Goal: Browse casually: Explore the website without a specific task or goal

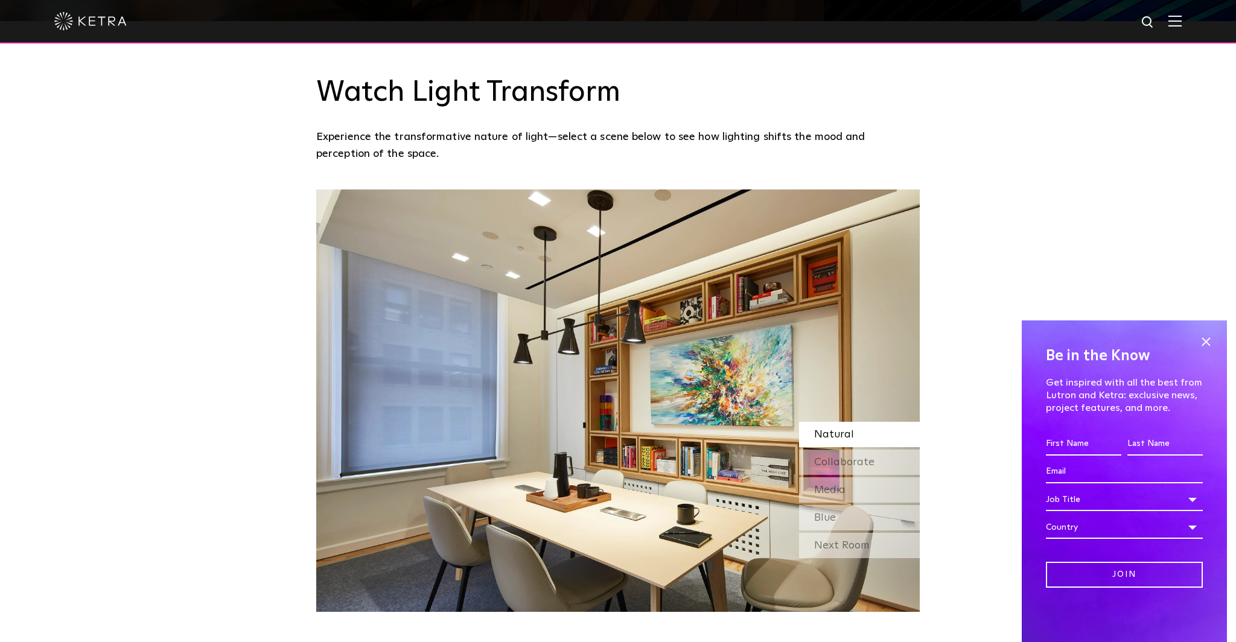
scroll to position [1046, 0]
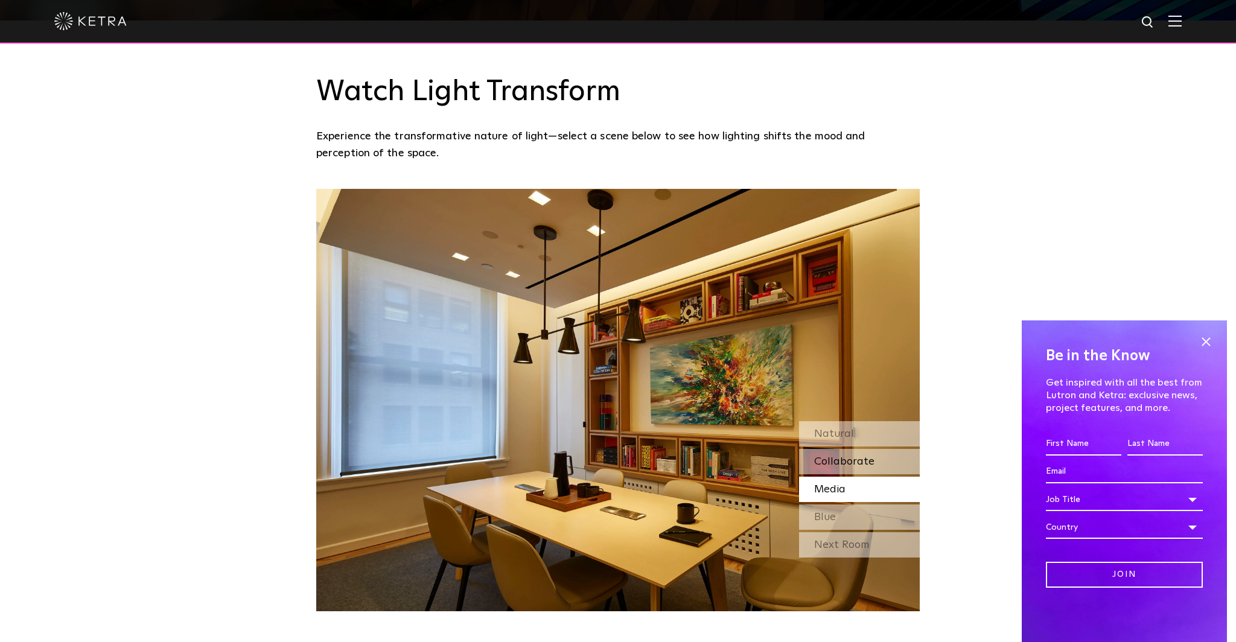
click at [846, 467] on span "Collaborate" at bounding box center [844, 461] width 60 height 11
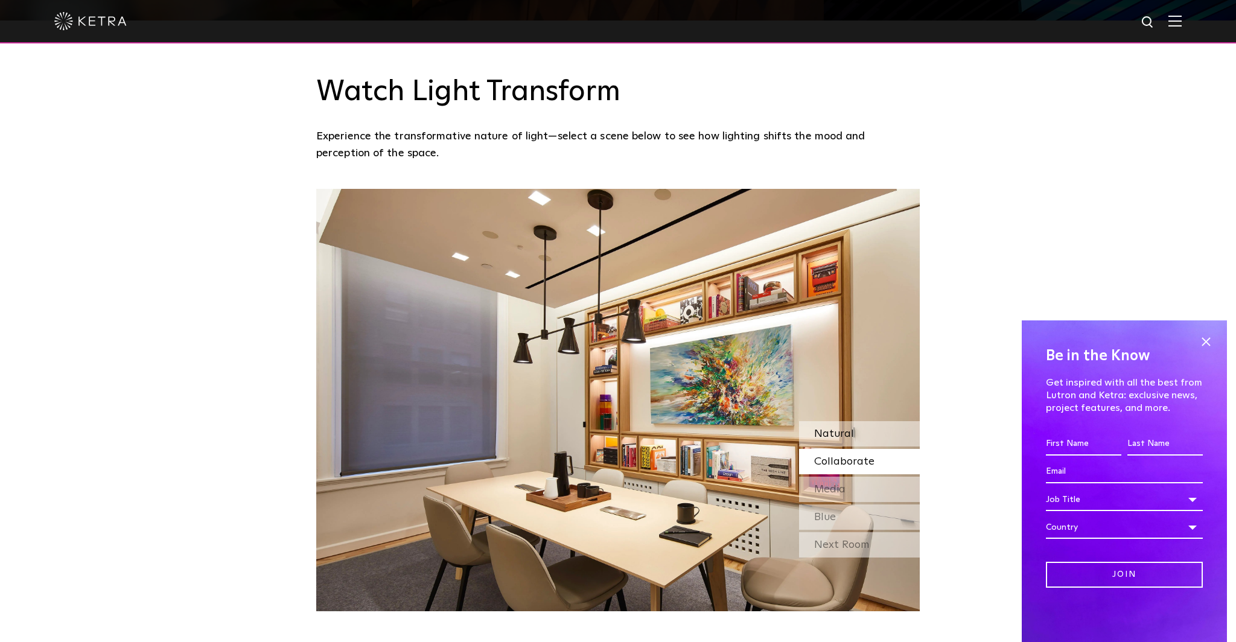
click at [839, 433] on span "Natural" at bounding box center [834, 433] width 40 height 11
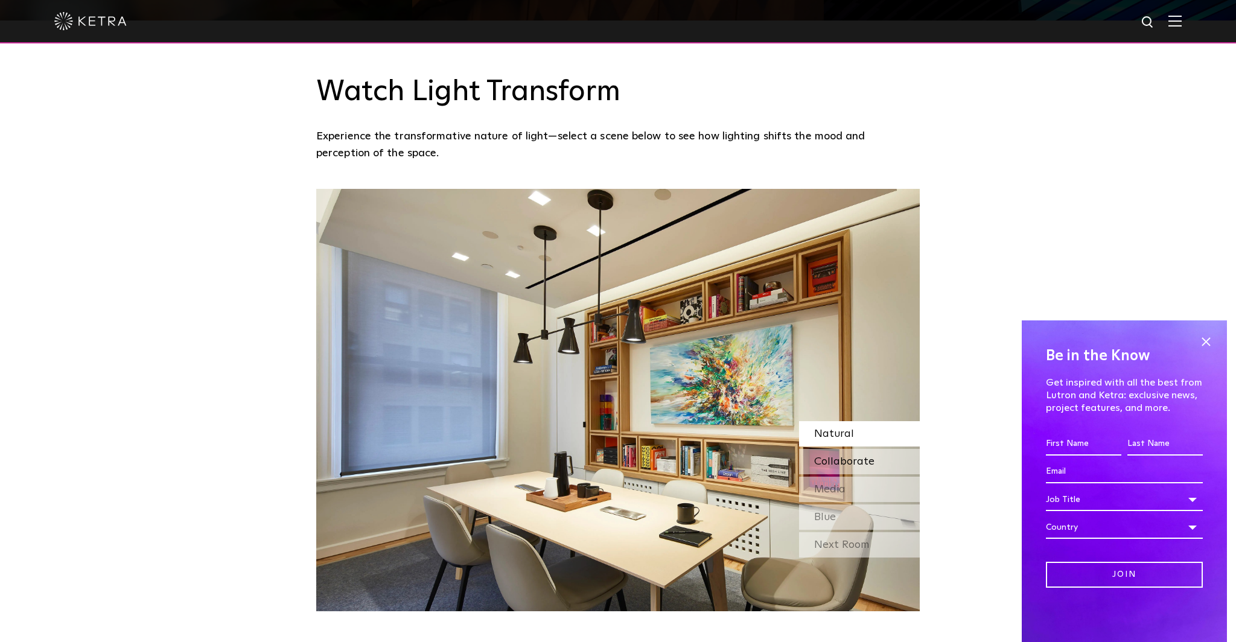
click at [838, 459] on span "Collaborate" at bounding box center [844, 461] width 60 height 11
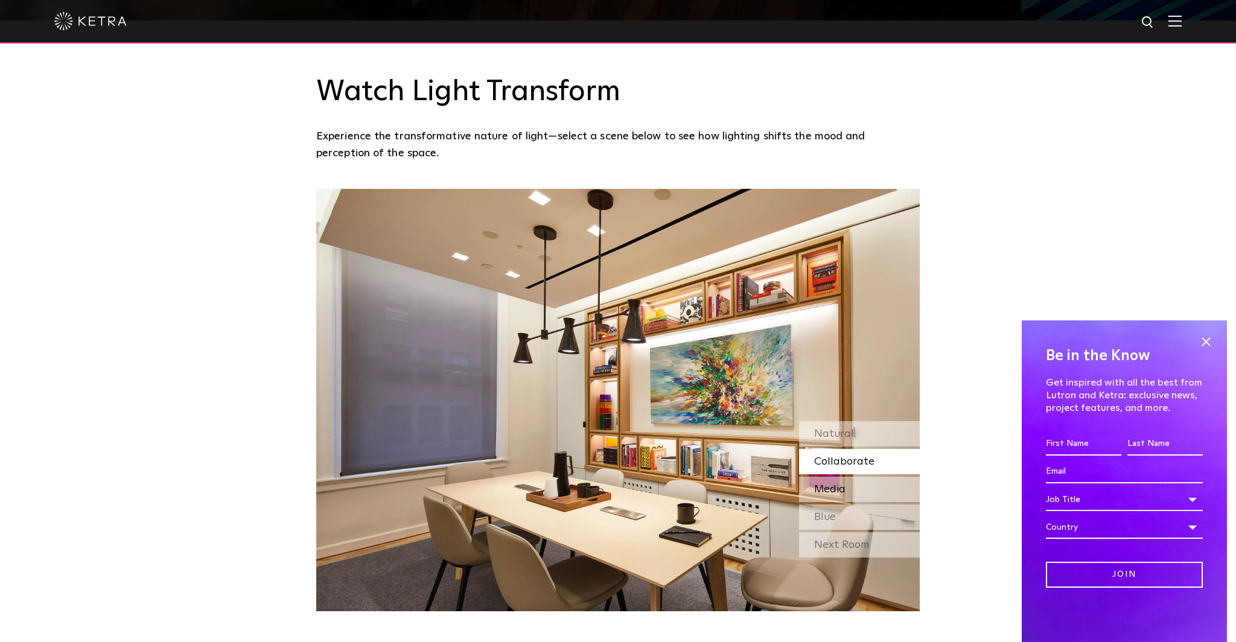
click at [833, 493] on span "Media" at bounding box center [829, 489] width 31 height 11
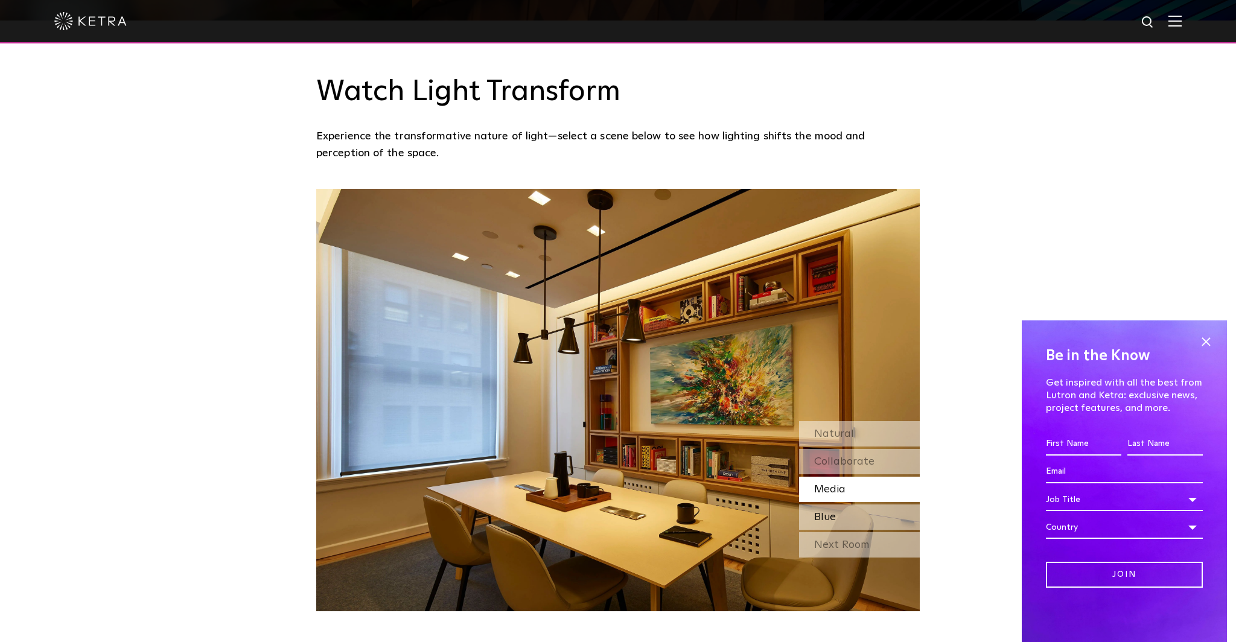
click at [823, 519] on span "Blue" at bounding box center [825, 517] width 22 height 11
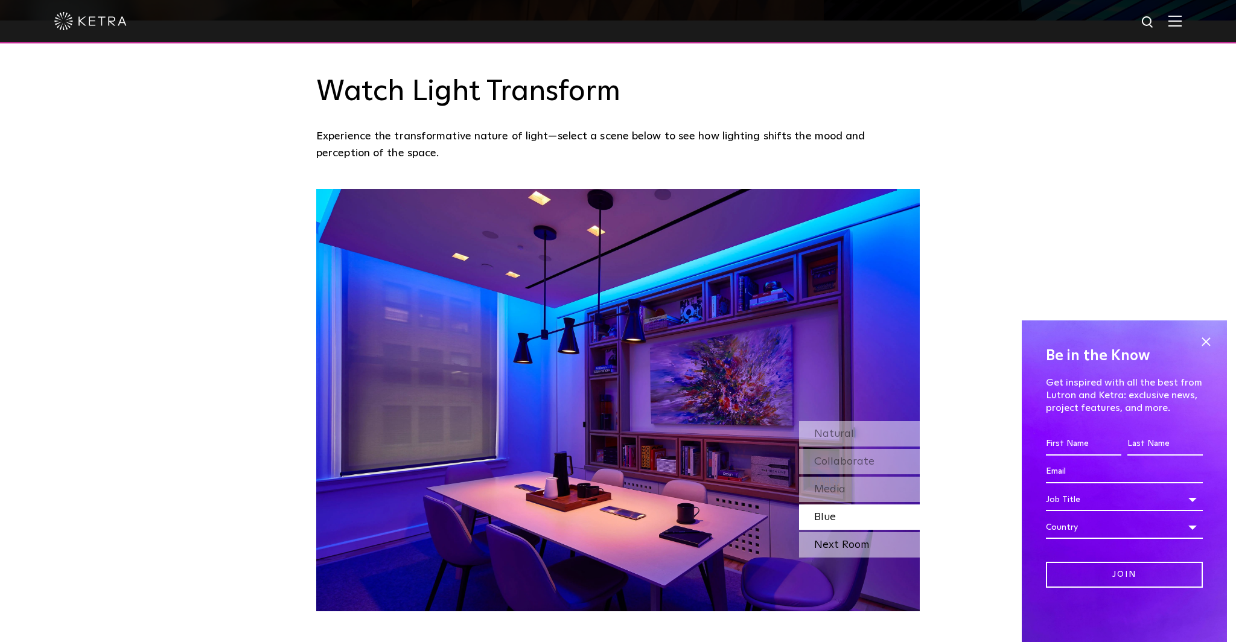
click at [824, 546] on div "Next Room" at bounding box center [859, 544] width 121 height 25
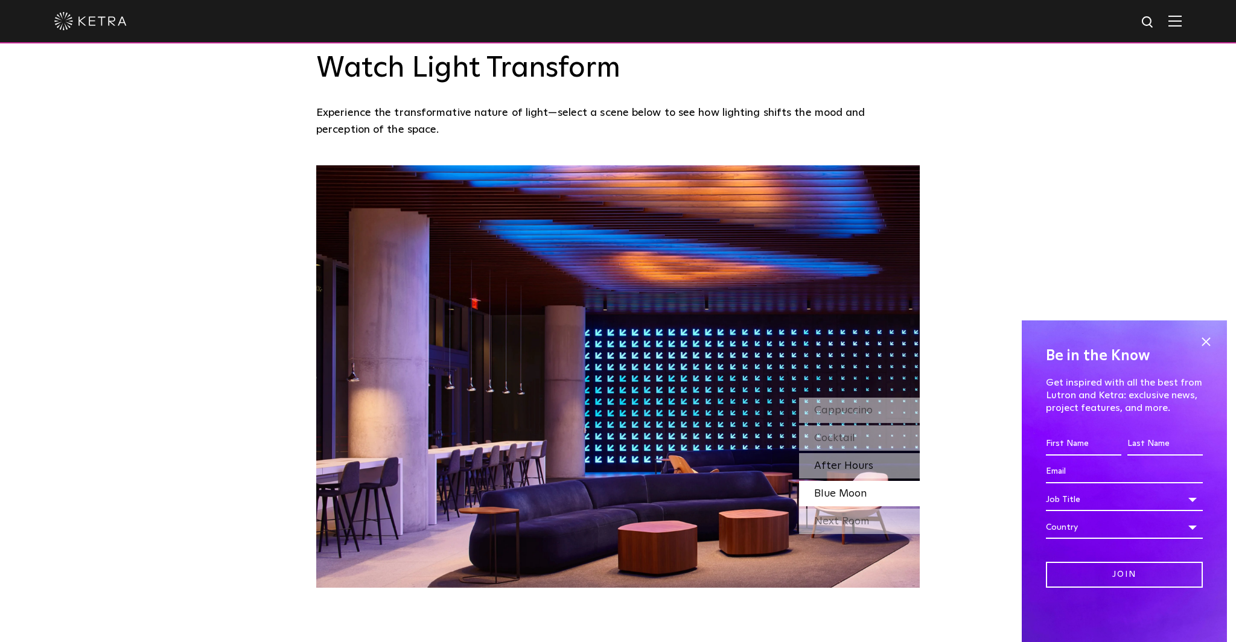
scroll to position [1151, 0]
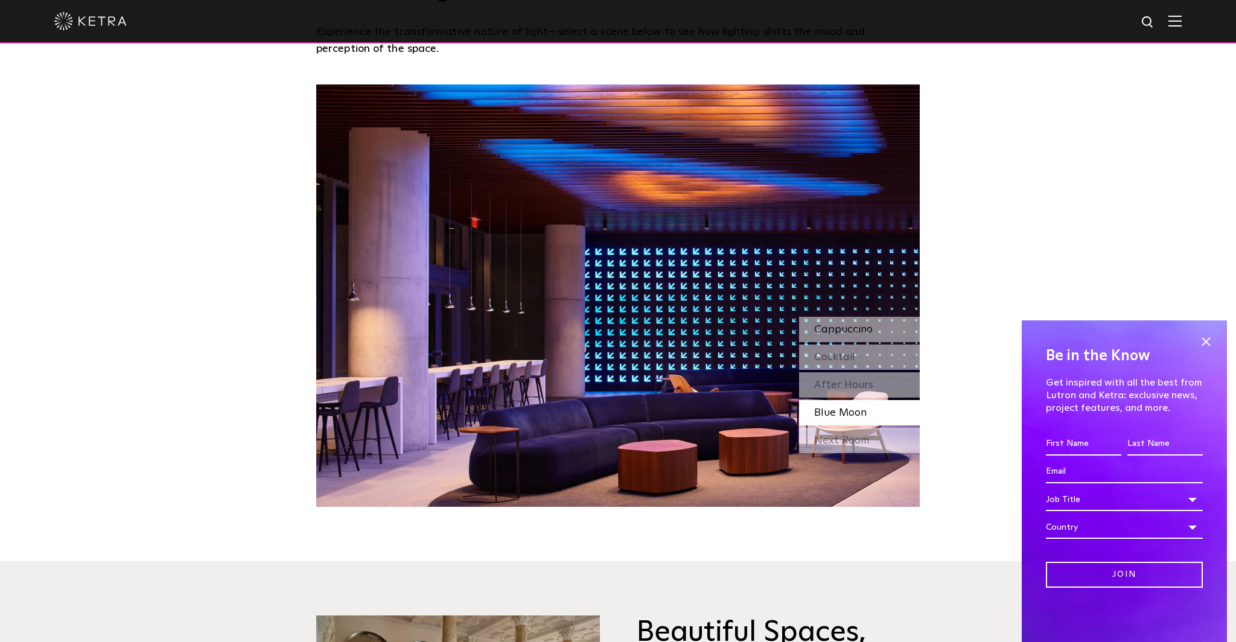
click at [868, 329] on span "Cappuccino" at bounding box center [843, 329] width 59 height 11
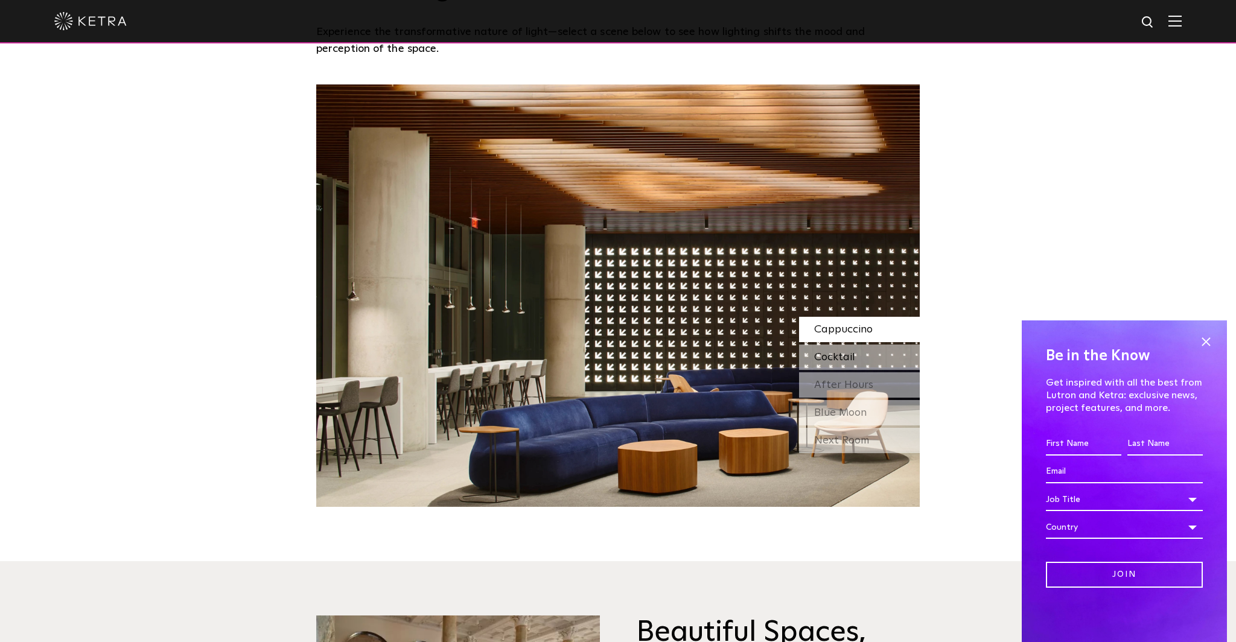
click at [854, 362] on div "Cocktail" at bounding box center [859, 356] width 121 height 25
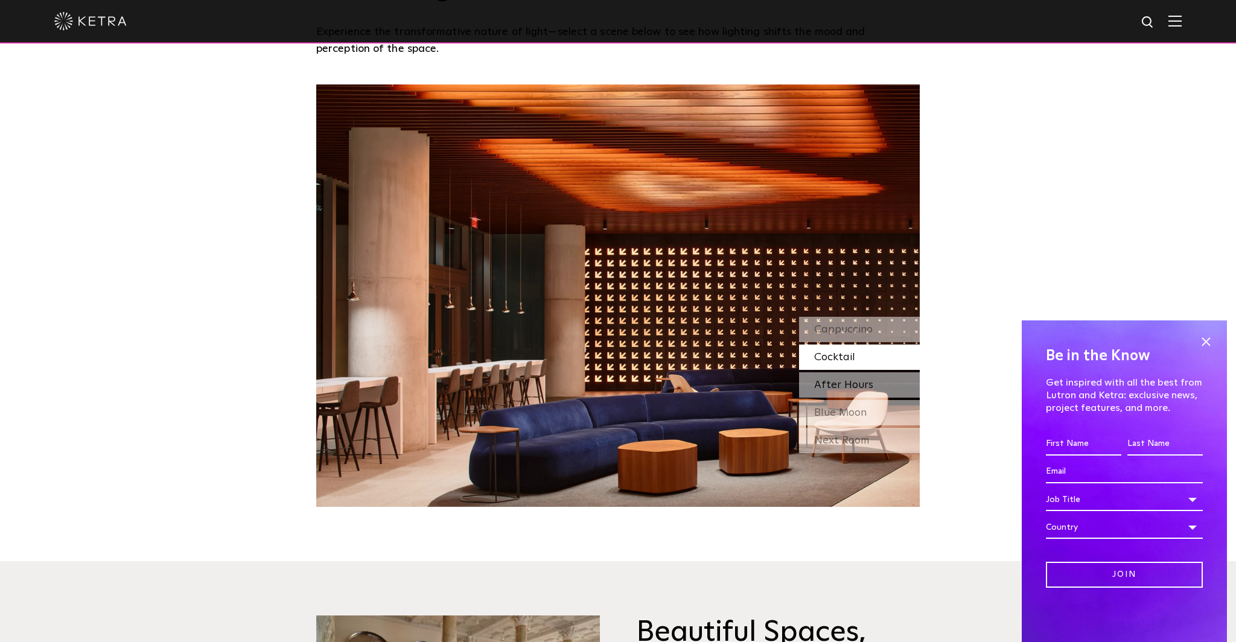
click at [851, 382] on span "After Hours" at bounding box center [843, 384] width 59 height 11
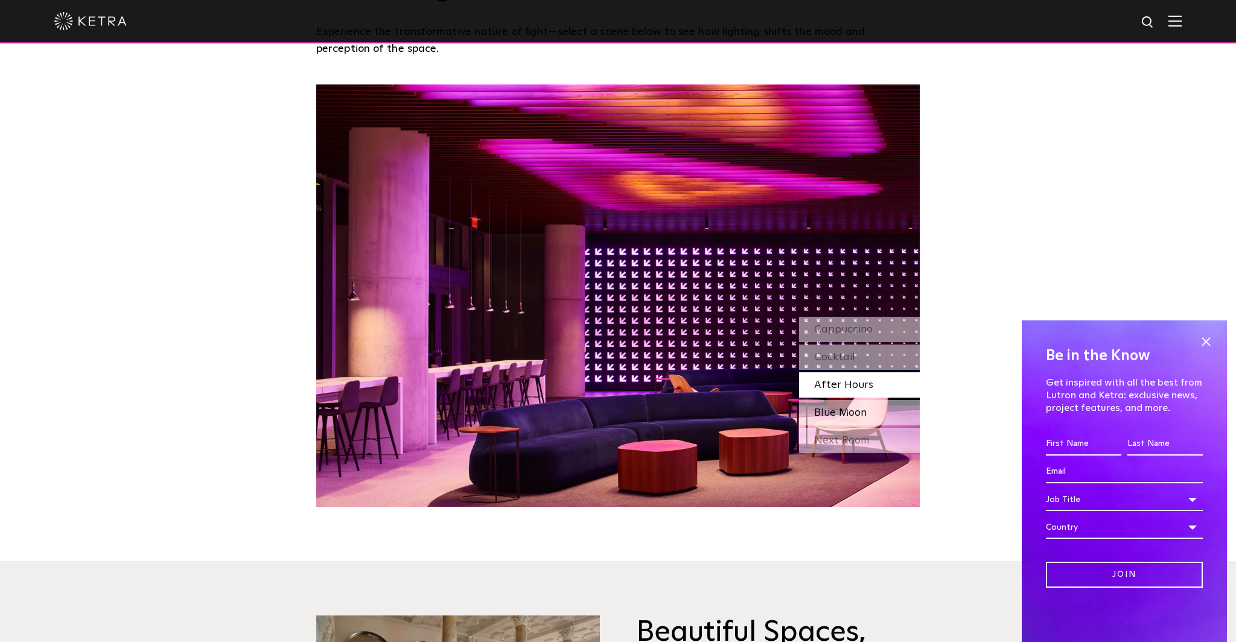
click at [848, 407] on span "Blue Moon" at bounding box center [840, 412] width 52 height 11
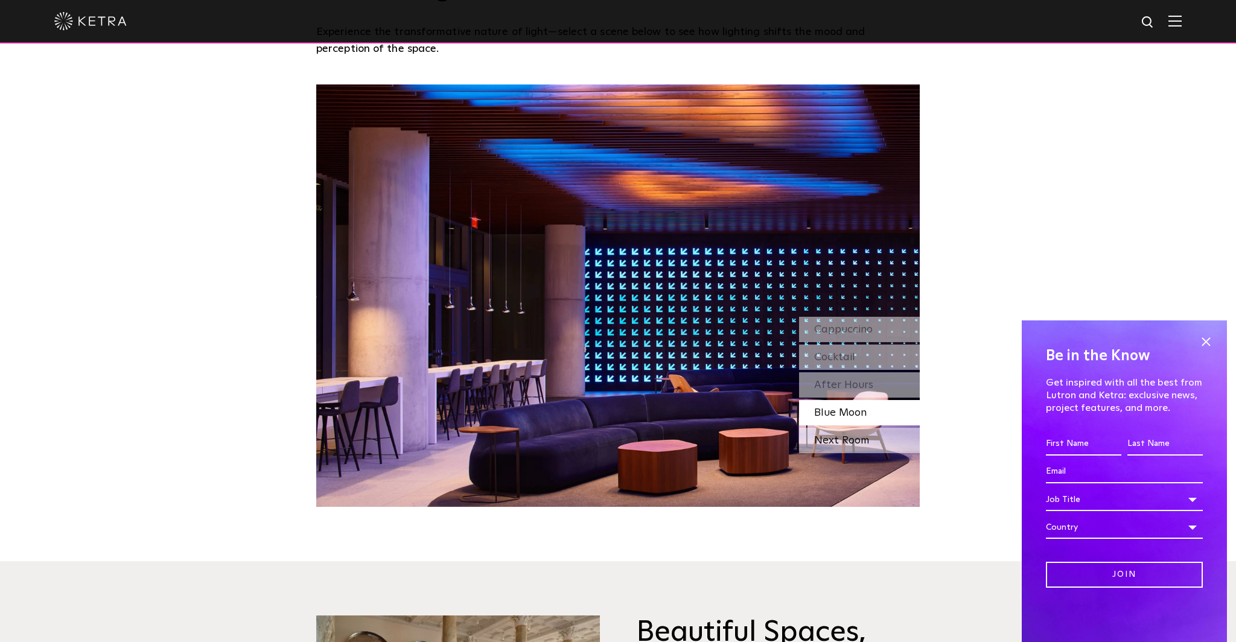
click at [847, 441] on div "Next Room" at bounding box center [859, 440] width 121 height 25
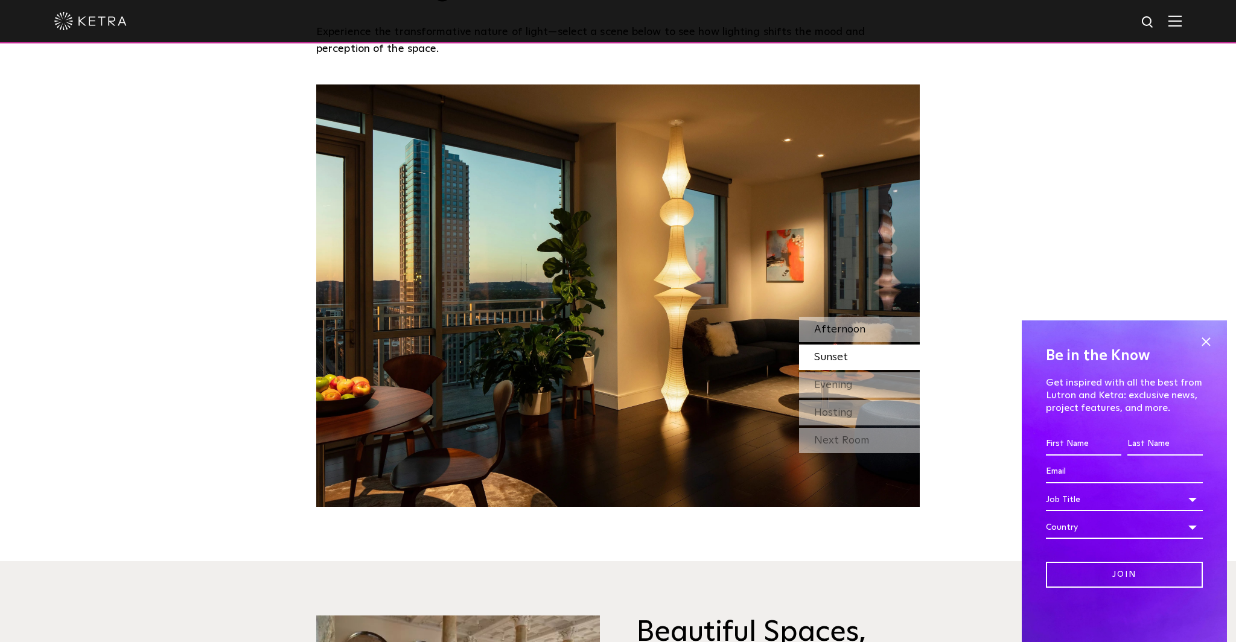
click at [857, 329] on span "Afternoon" at bounding box center [839, 329] width 51 height 11
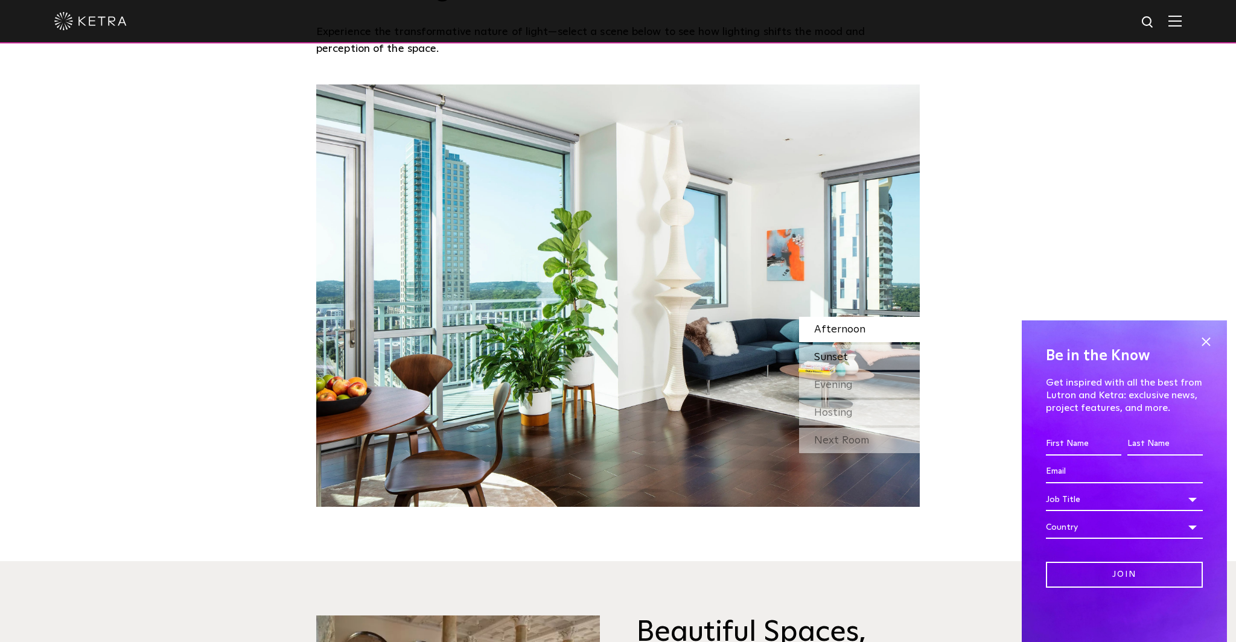
click at [846, 359] on span "Sunset" at bounding box center [831, 357] width 34 height 11
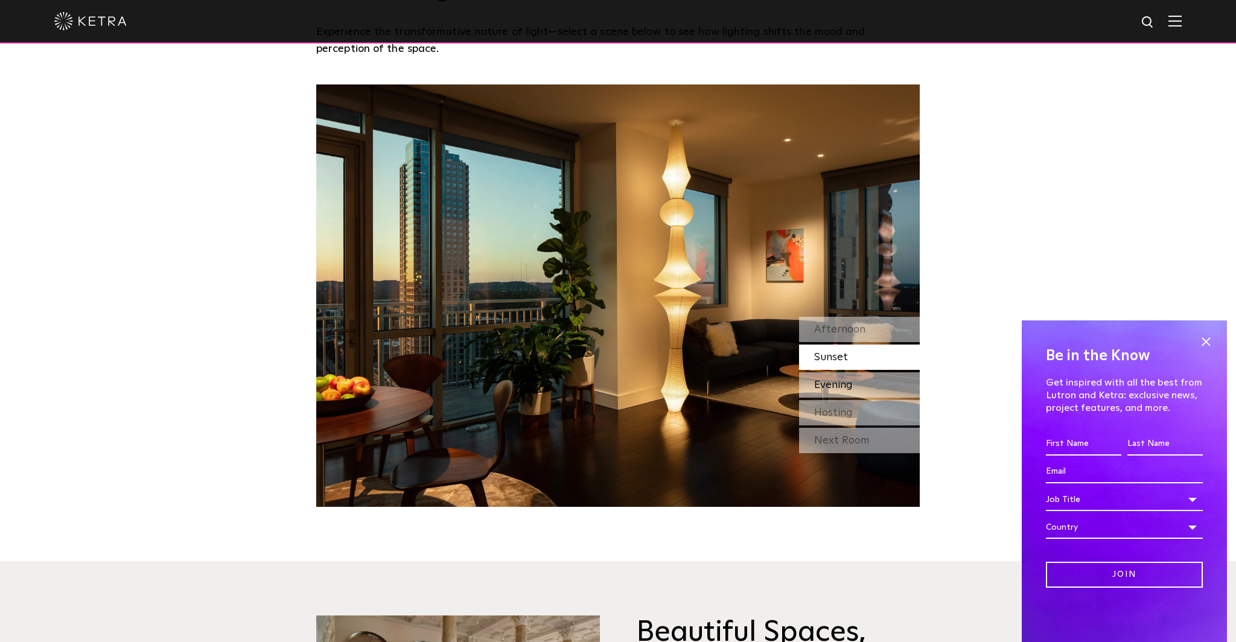
click at [842, 386] on span "Evening" at bounding box center [833, 384] width 39 height 11
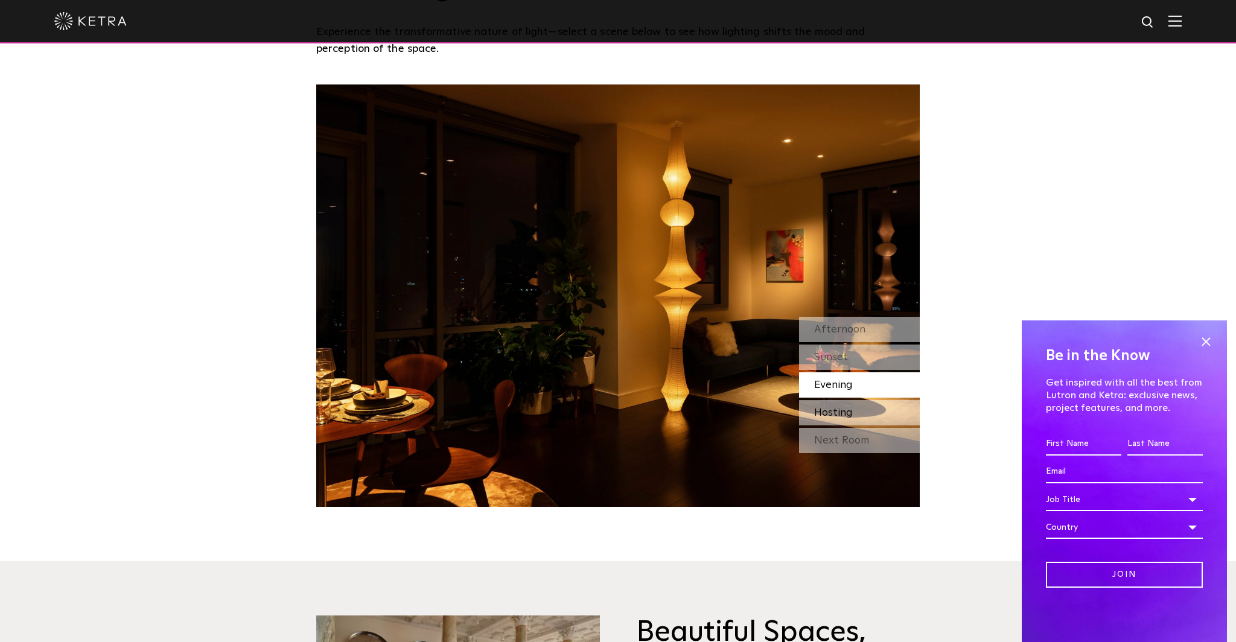
click at [838, 415] on span "Hosting" at bounding box center [833, 412] width 39 height 11
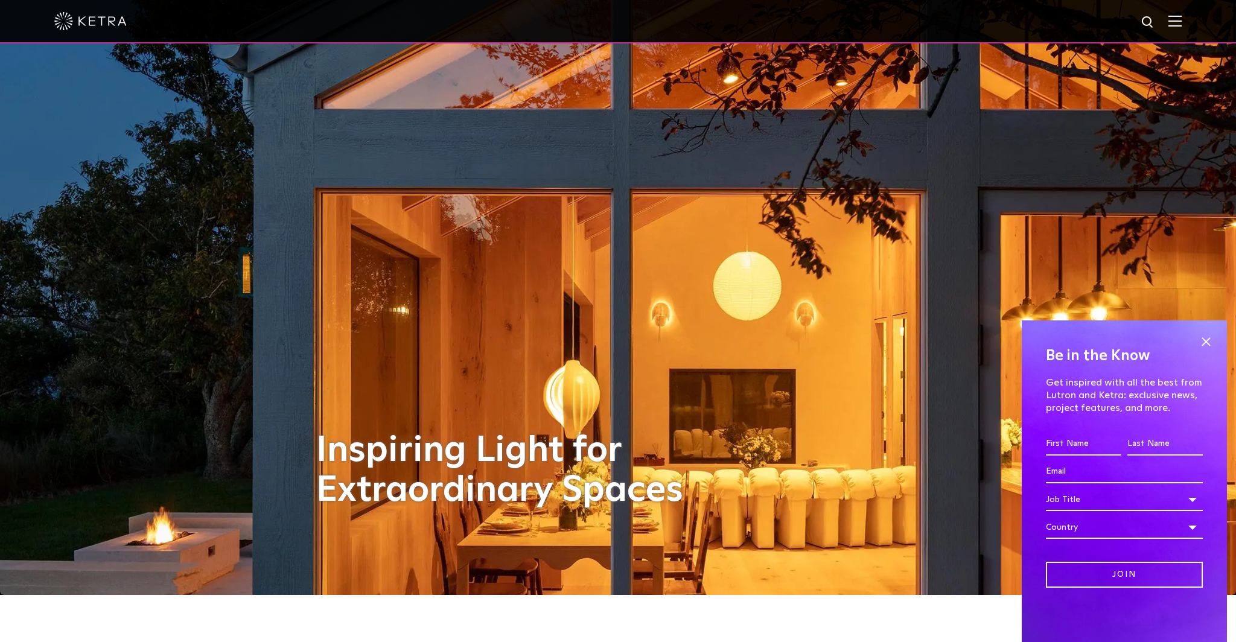
scroll to position [0, 0]
